Goal: Information Seeking & Learning: Find specific fact

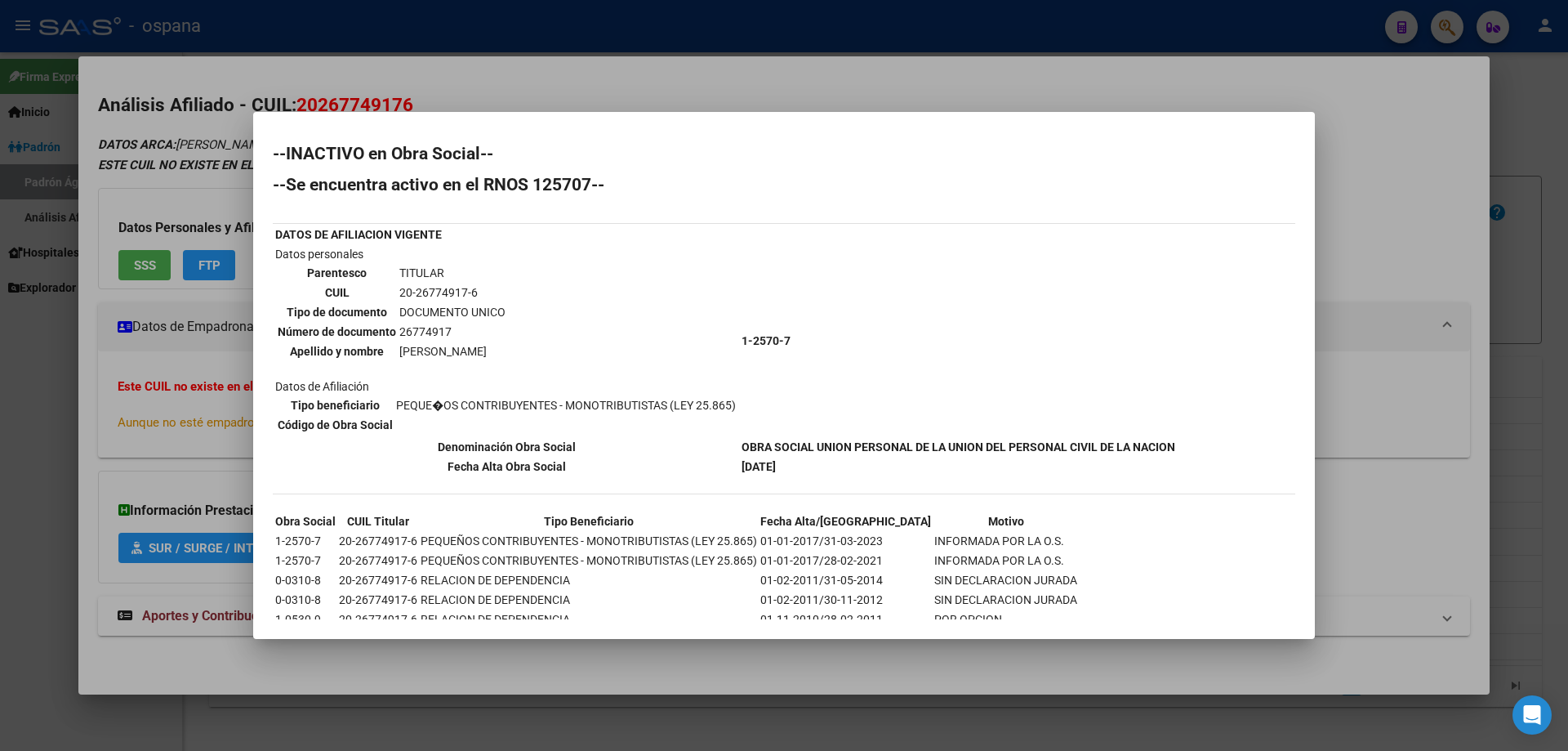
click at [794, 234] on table "DATOS DE AFILIACION VIGENTE Datos personales Parentesco TITULAR CUIL 20-2677491…" at bounding box center [725, 350] width 905 height 253
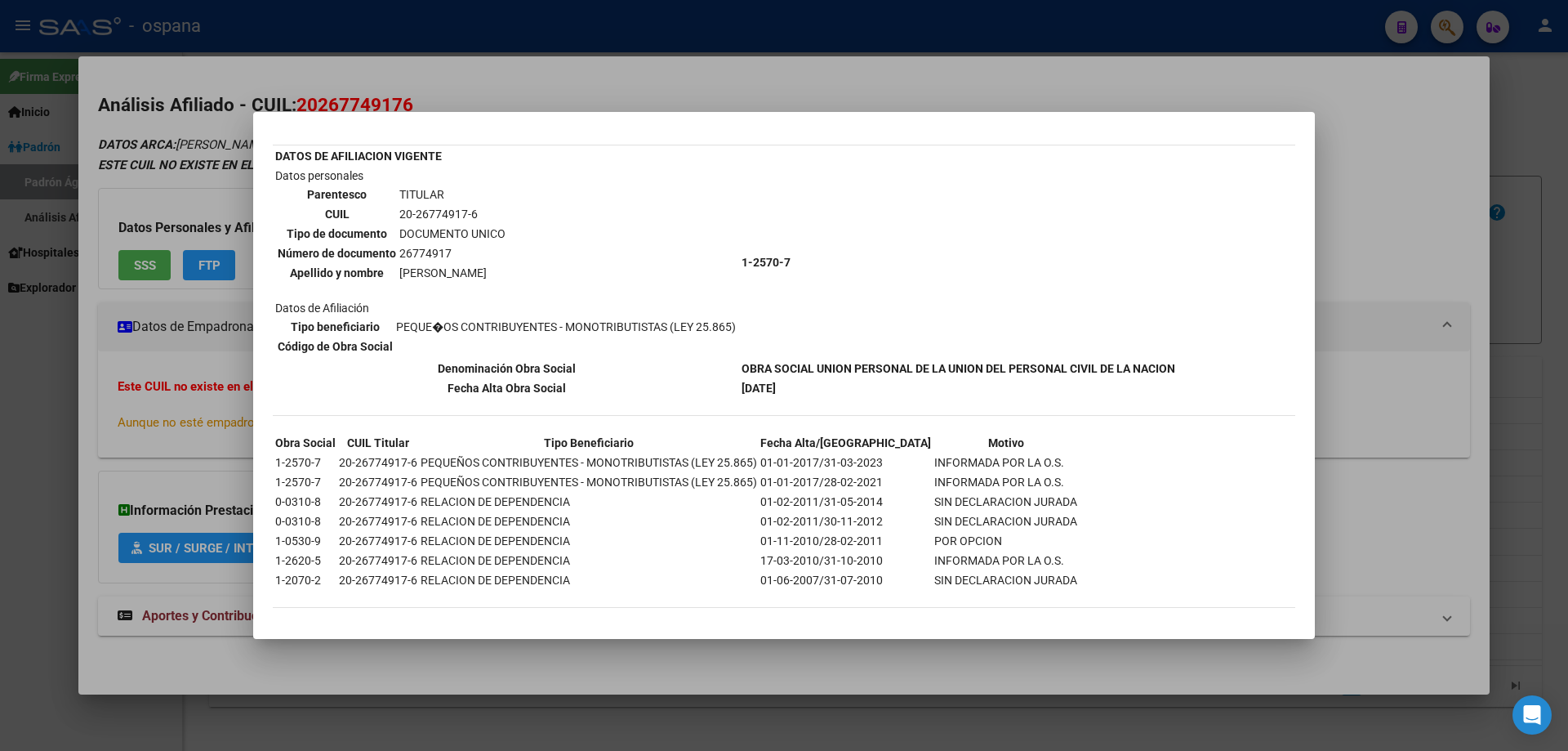
scroll to position [83, 0]
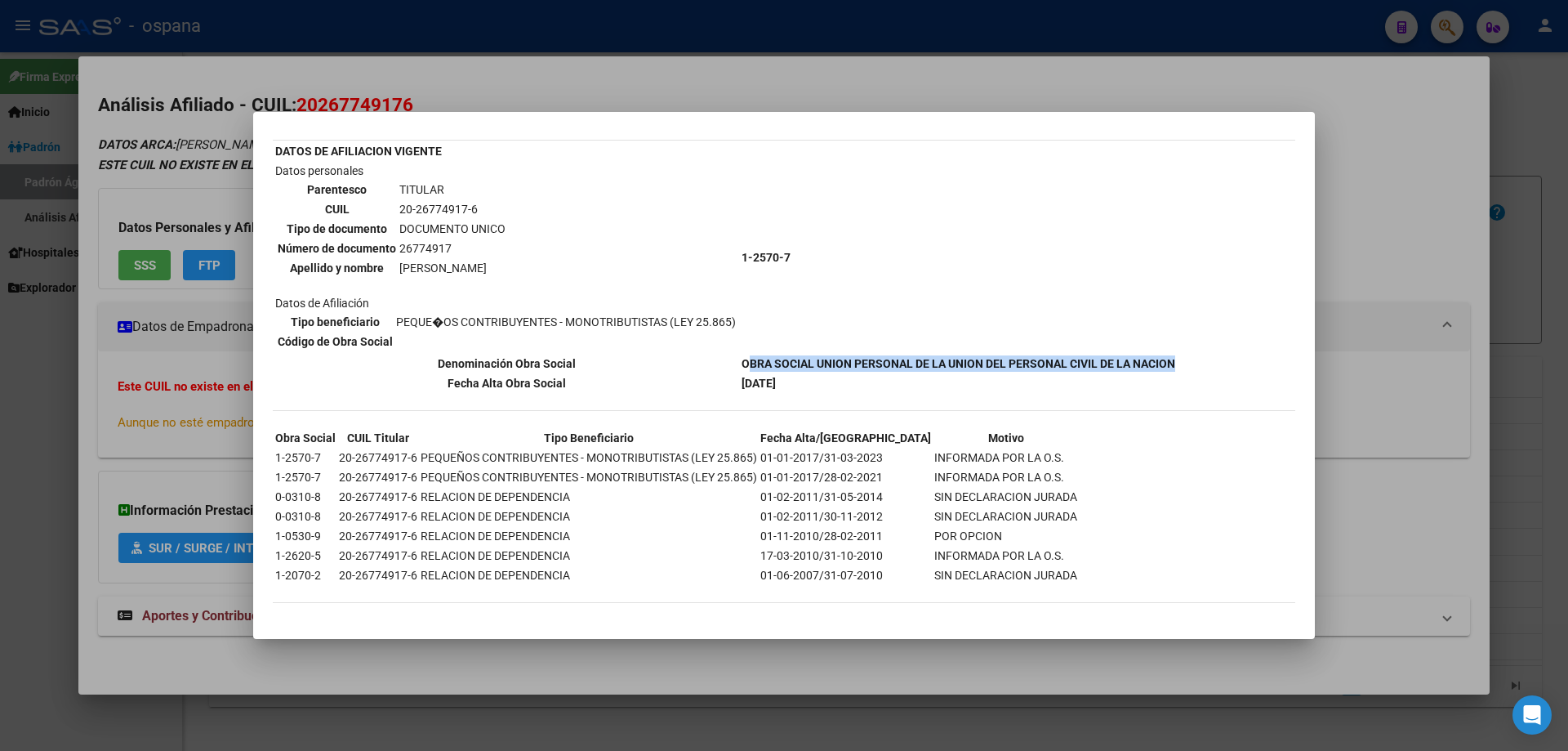
drag, startPoint x: 747, startPoint y: 360, endPoint x: 1177, endPoint y: 371, distance: 430.1
click at [1176, 371] on td "OBRA SOCIAL UNION PERSONAL DE LA UNION DEL PERSONAL CIVIL DE LA NACION" at bounding box center [958, 364] width 435 height 18
click at [633, 336] on table "Tipo beneficiario PEQUE�OS CONTRIBUYENTES - MONOTRIBUTISTAS (LEY 25.865) Código…" at bounding box center [506, 331] width 463 height 41
